Goal: Task Accomplishment & Management: Manage account settings

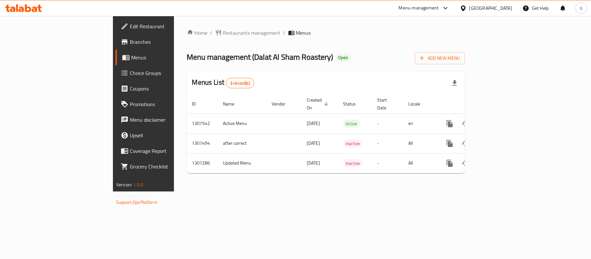
click at [478, 13] on div "[GEOGRAPHIC_DATA]" at bounding box center [486, 8] width 63 height 16
click at [486, 9] on div "[GEOGRAPHIC_DATA]" at bounding box center [490, 8] width 43 height 7
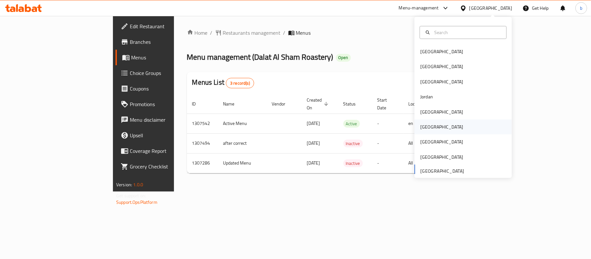
click at [422, 126] on div "[GEOGRAPHIC_DATA]" at bounding box center [441, 126] width 43 height 7
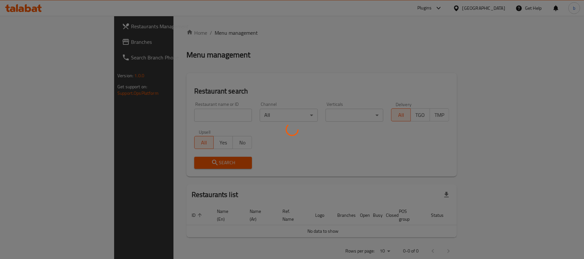
click at [34, 42] on div at bounding box center [292, 129] width 584 height 259
click at [32, 42] on div at bounding box center [292, 129] width 584 height 259
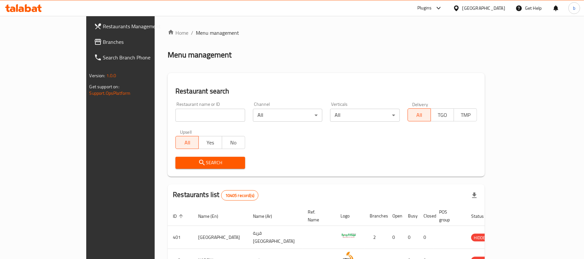
drag, startPoint x: 38, startPoint y: 46, endPoint x: 3, endPoint y: 56, distance: 37.0
click at [89, 46] on link "Branches" at bounding box center [136, 42] width 95 height 16
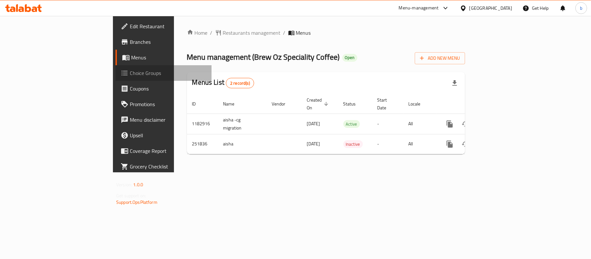
click at [130, 77] on span "Choice Groups" at bounding box center [168, 73] width 77 height 8
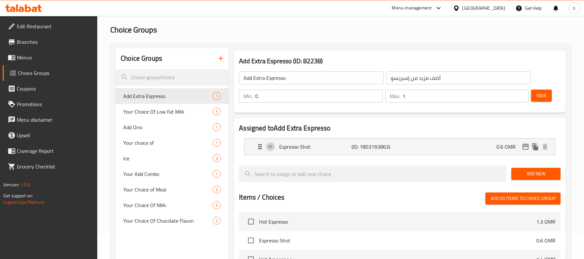
scroll to position [43, 0]
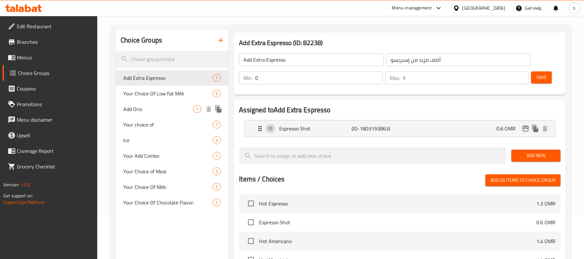
click at [122, 107] on div "Add Ons: 1" at bounding box center [172, 109] width 113 height 16
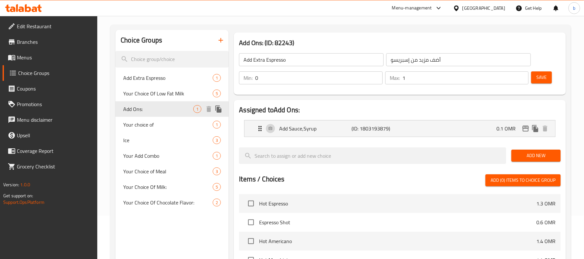
type input "Add Ons:"
type input "الإضافات:"
click at [127, 141] on span "Ice" at bounding box center [158, 140] width 70 height 8
type input "Ice"
type input "الثلج"
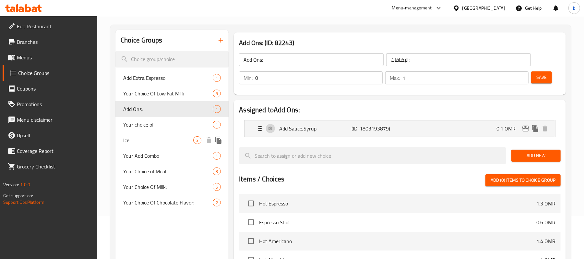
type input "1"
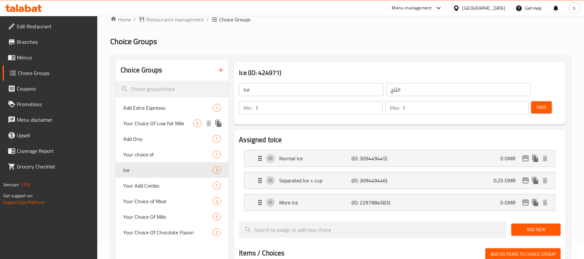
scroll to position [0, 0]
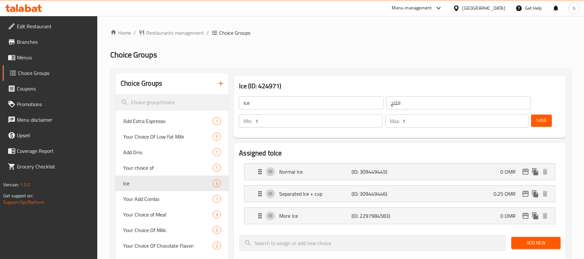
click at [503, 13] on div "[GEOGRAPHIC_DATA]" at bounding box center [479, 8] width 63 height 16
click at [504, 11] on div "[GEOGRAPHIC_DATA]" at bounding box center [484, 8] width 43 height 7
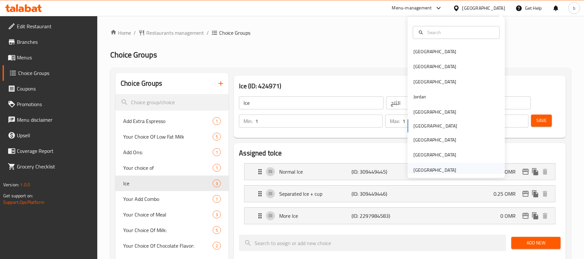
click at [444, 171] on div "[GEOGRAPHIC_DATA]" at bounding box center [435, 169] width 43 height 7
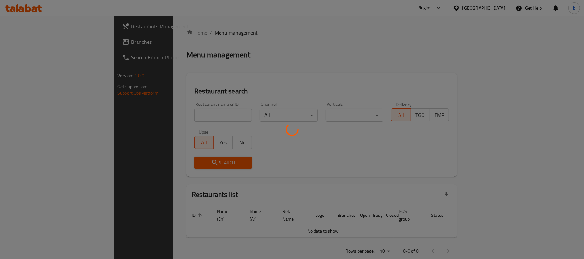
click at [36, 44] on div at bounding box center [292, 129] width 584 height 259
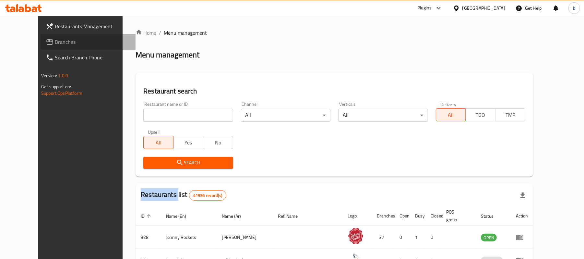
click at [55, 42] on span "Branches" at bounding box center [93, 42] width 76 height 8
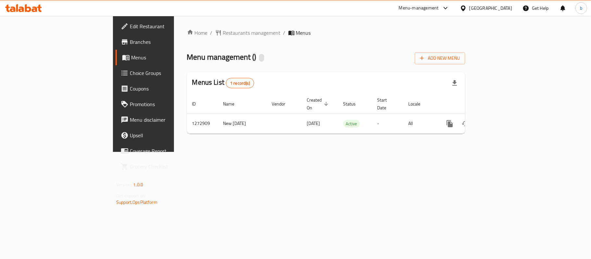
click at [130, 76] on span "Choice Groups" at bounding box center [168, 73] width 77 height 8
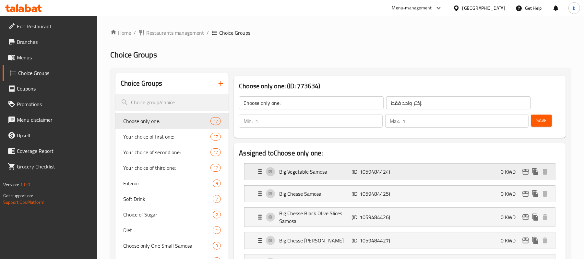
scroll to position [43, 0]
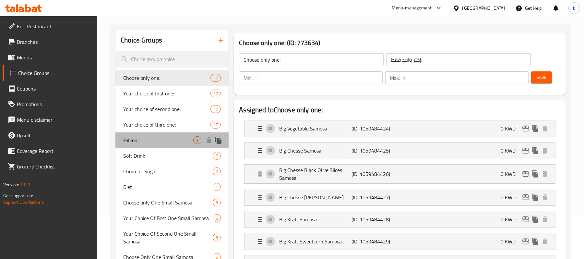
click at [130, 138] on span "Falvour" at bounding box center [158, 140] width 70 height 8
type input "Falvour"
type input "نكهة"
